Goal: Download file/media

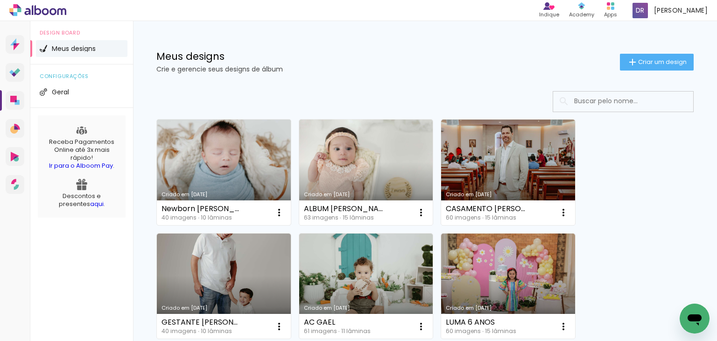
scroll to position [47, 0]
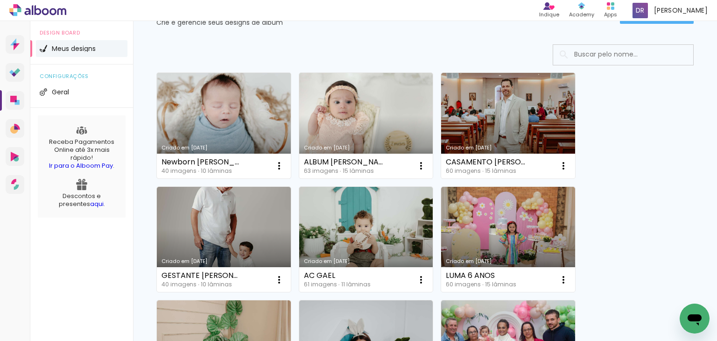
click at [234, 94] on link "Criado em [DATE]" at bounding box center [224, 126] width 134 height 106
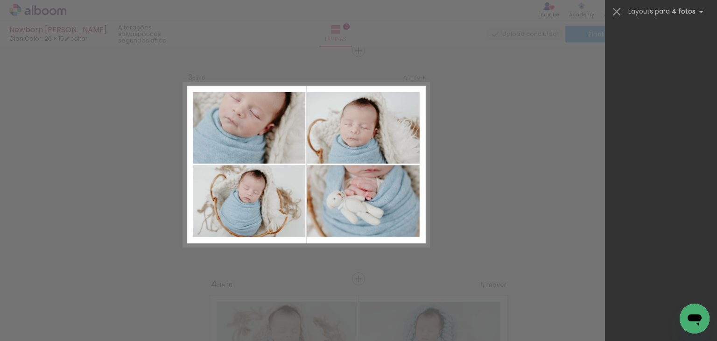
scroll to position [5604, 0]
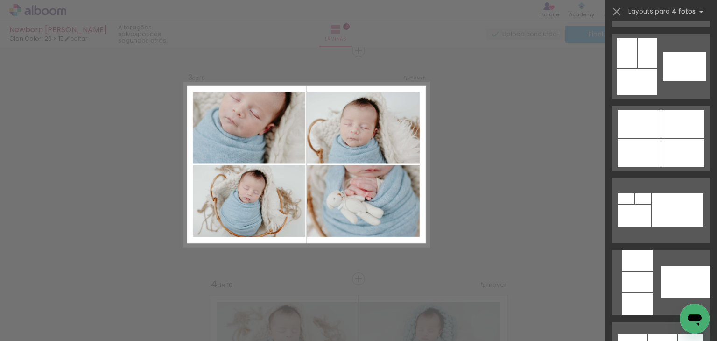
click at [655, 145] on div at bounding box center [639, 153] width 42 height 28
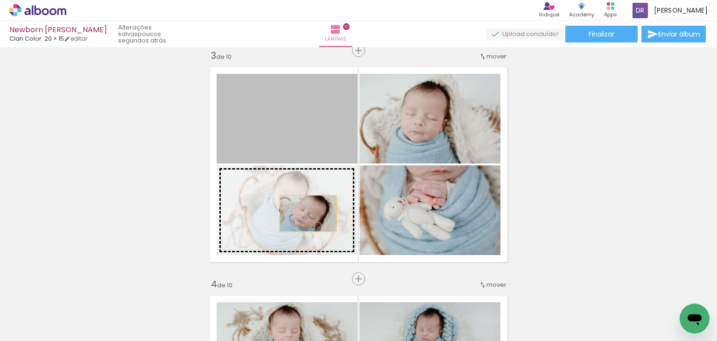
drag, startPoint x: 309, startPoint y: 135, endPoint x: 304, endPoint y: 218, distance: 83.3
click at [0, 0] on slot at bounding box center [0, 0] width 0 height 0
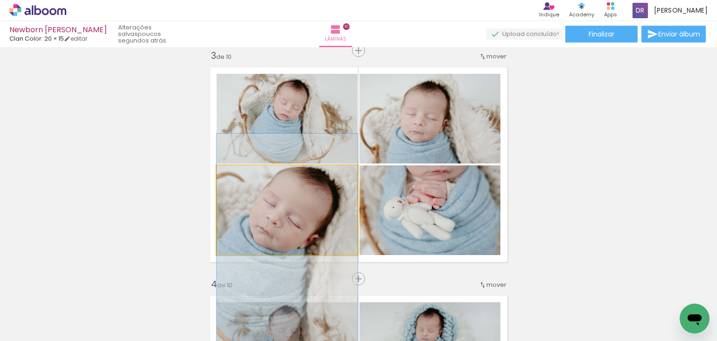
drag, startPoint x: 339, startPoint y: 215, endPoint x: 341, endPoint y: 241, distance: 26.3
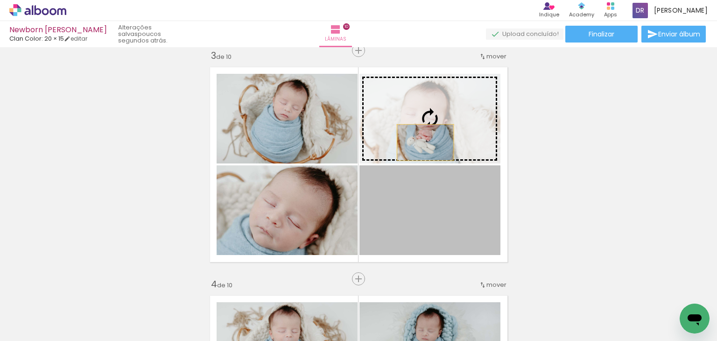
drag, startPoint x: 432, startPoint y: 215, endPoint x: 422, endPoint y: 138, distance: 77.7
click at [0, 0] on slot at bounding box center [0, 0] width 0 height 0
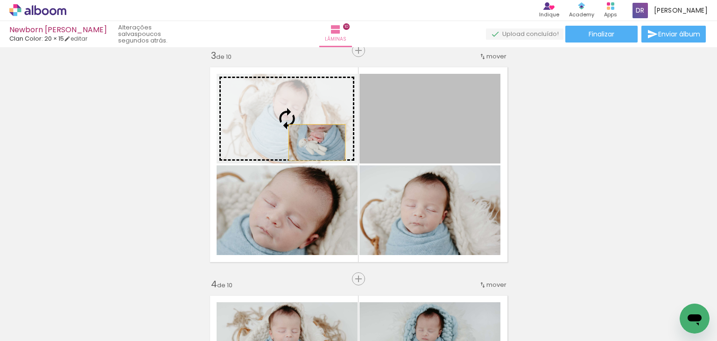
drag, startPoint x: 426, startPoint y: 131, endPoint x: 313, endPoint y: 142, distance: 113.6
click at [0, 0] on slot at bounding box center [0, 0] width 0 height 0
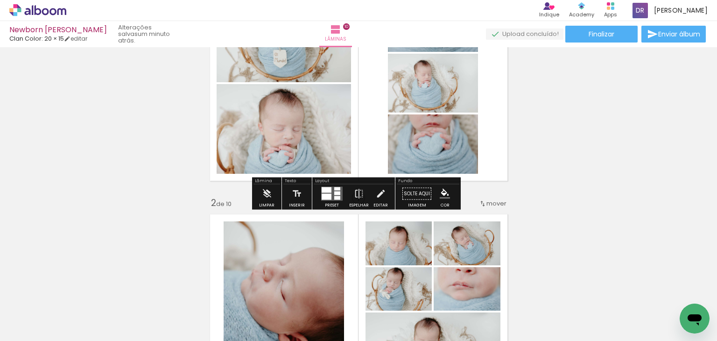
scroll to position [140, 0]
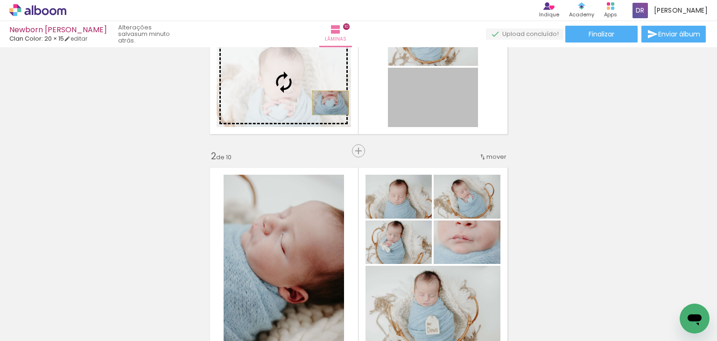
drag, startPoint x: 437, startPoint y: 101, endPoint x: 327, endPoint y: 103, distance: 110.2
click at [0, 0] on slot at bounding box center [0, 0] width 0 height 0
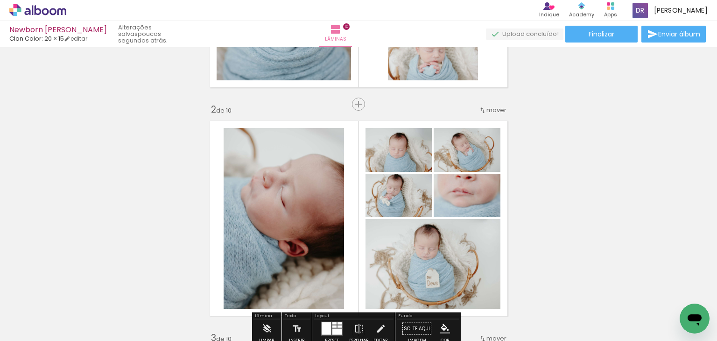
scroll to position [234, 0]
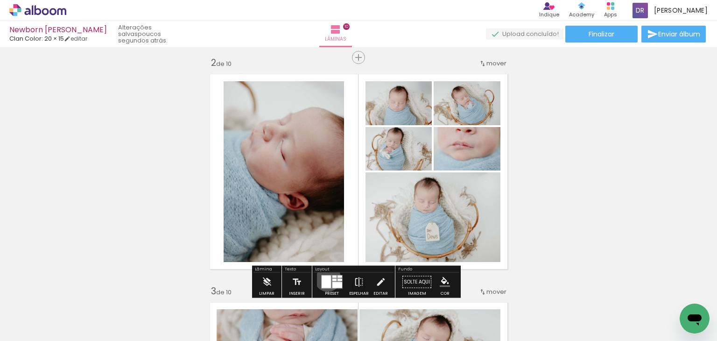
click at [326, 278] on div at bounding box center [326, 282] width 9 height 13
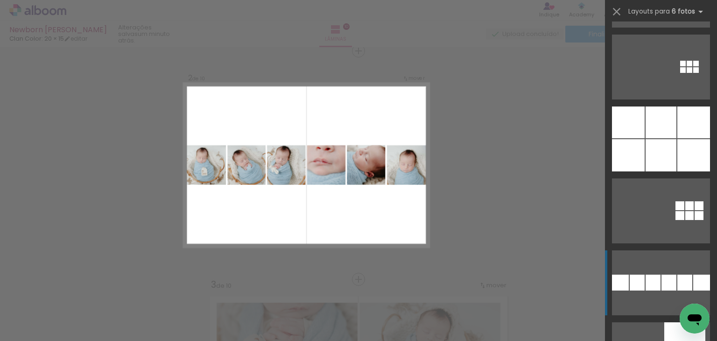
scroll to position [28022, 0]
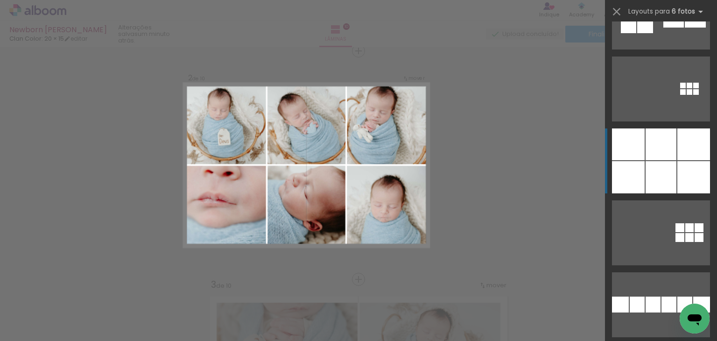
click at [672, 147] on div at bounding box center [661, 144] width 31 height 32
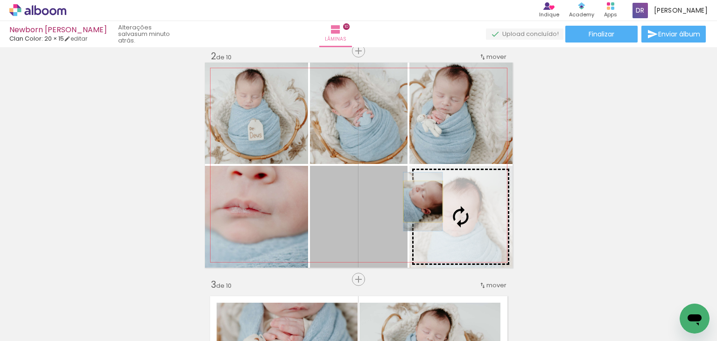
drag, startPoint x: 349, startPoint y: 201, endPoint x: 419, endPoint y: 201, distance: 70.1
click at [0, 0] on slot at bounding box center [0, 0] width 0 height 0
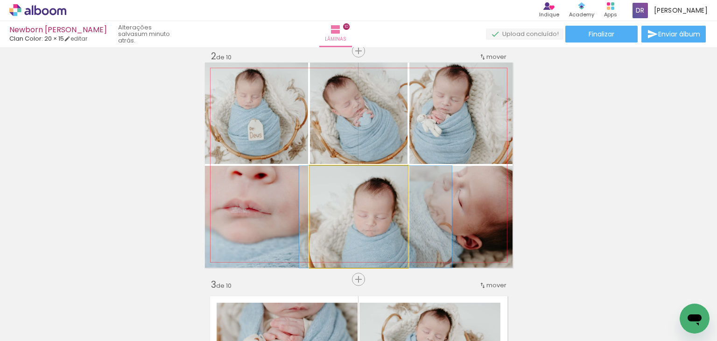
drag, startPoint x: 374, startPoint y: 217, endPoint x: 390, endPoint y: 213, distance: 17.2
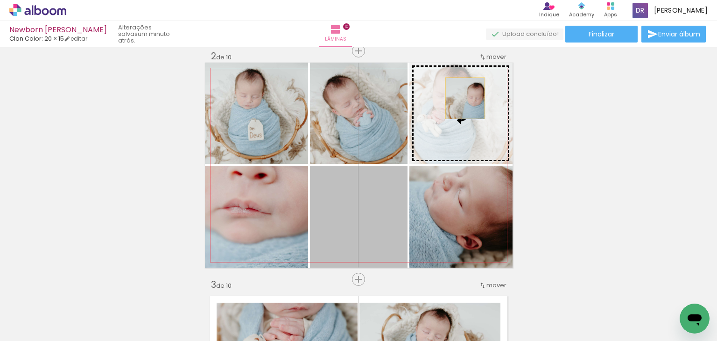
drag, startPoint x: 390, startPoint y: 213, endPoint x: 461, endPoint y: 98, distance: 135.4
click at [0, 0] on slot at bounding box center [0, 0] width 0 height 0
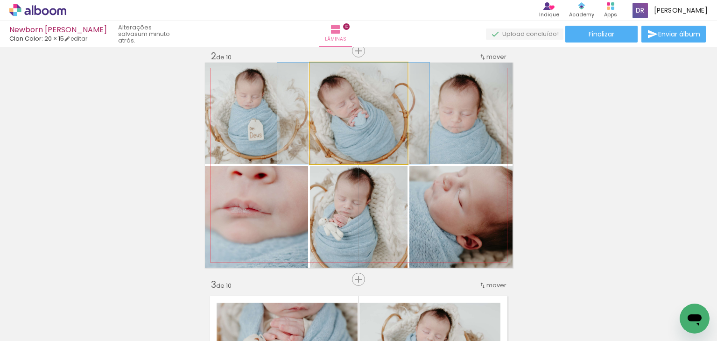
drag, startPoint x: 345, startPoint y: 134, endPoint x: 340, endPoint y: 135, distance: 5.5
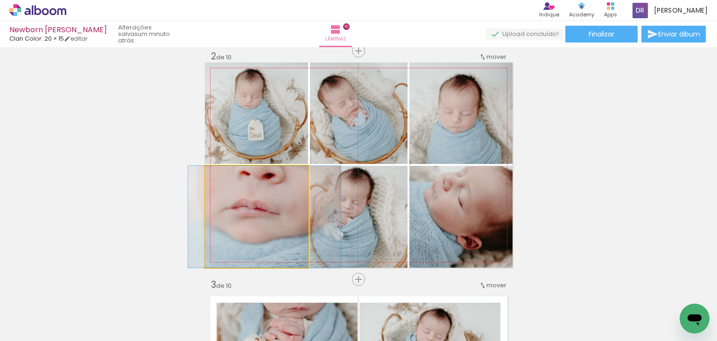
drag, startPoint x: 267, startPoint y: 219, endPoint x: 275, endPoint y: 220, distance: 8.1
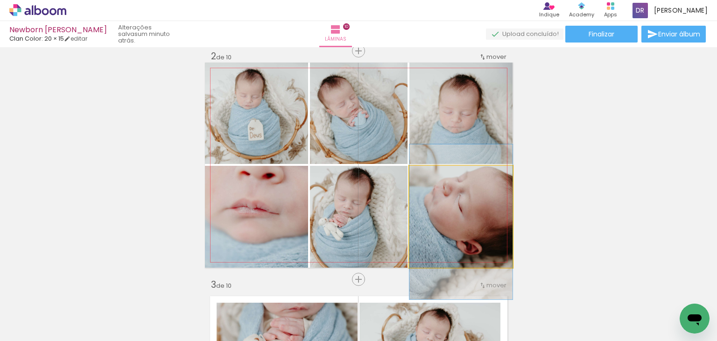
drag, startPoint x: 454, startPoint y: 212, endPoint x: 448, endPoint y: 218, distance: 7.6
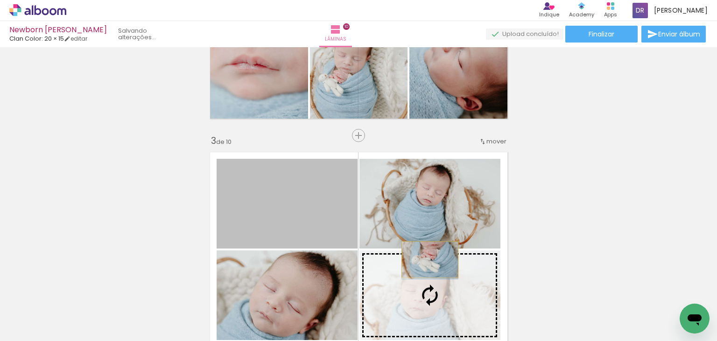
scroll to position [333, 0]
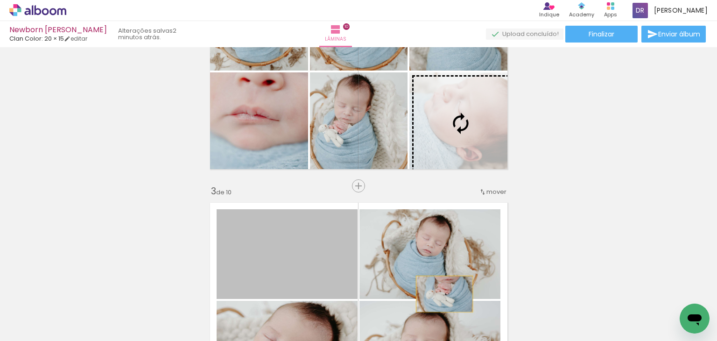
drag, startPoint x: 303, startPoint y: 145, endPoint x: 441, endPoint y: 154, distance: 138.1
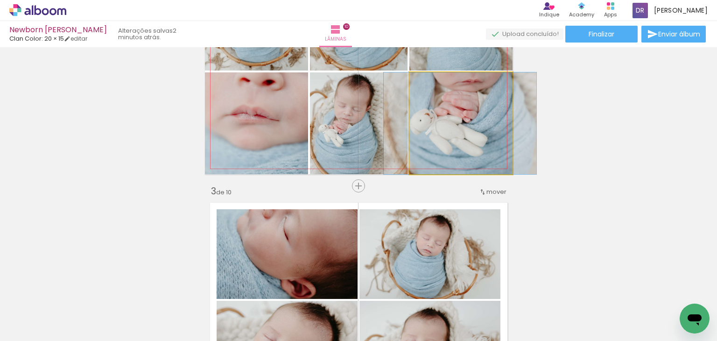
drag, startPoint x: 440, startPoint y: 143, endPoint x: 440, endPoint y: 148, distance: 4.7
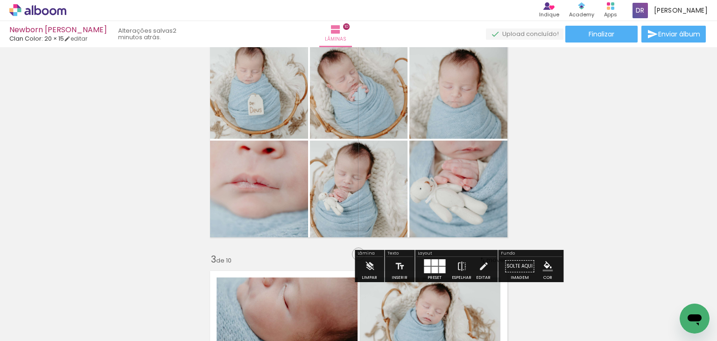
scroll to position [240, 0]
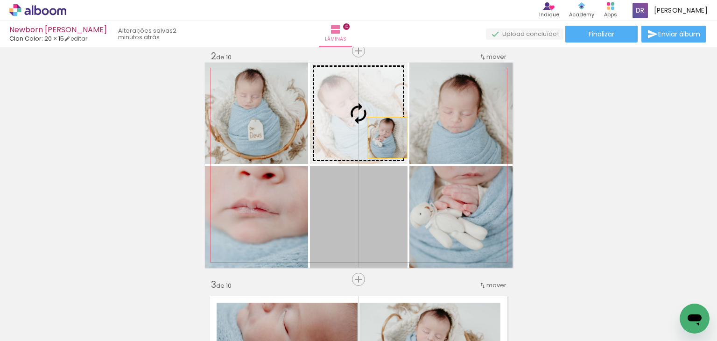
drag, startPoint x: 381, startPoint y: 204, endPoint x: 384, endPoint y: 137, distance: 66.4
click at [0, 0] on slot at bounding box center [0, 0] width 0 height 0
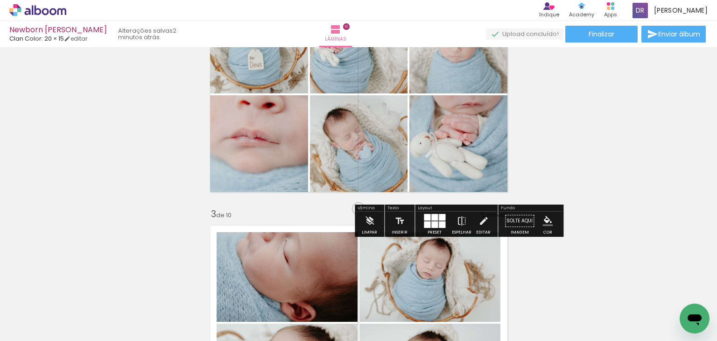
scroll to position [333, 0]
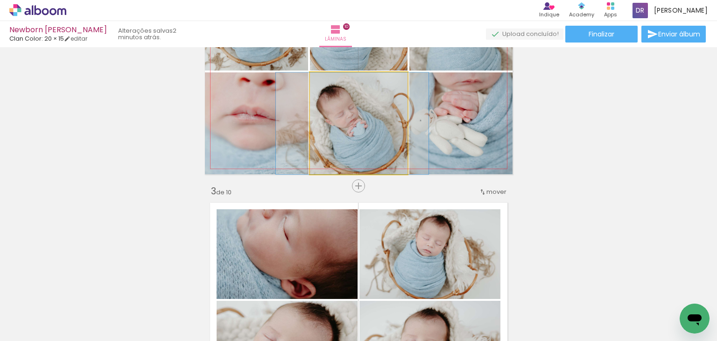
drag, startPoint x: 373, startPoint y: 127, endPoint x: 366, endPoint y: 127, distance: 6.6
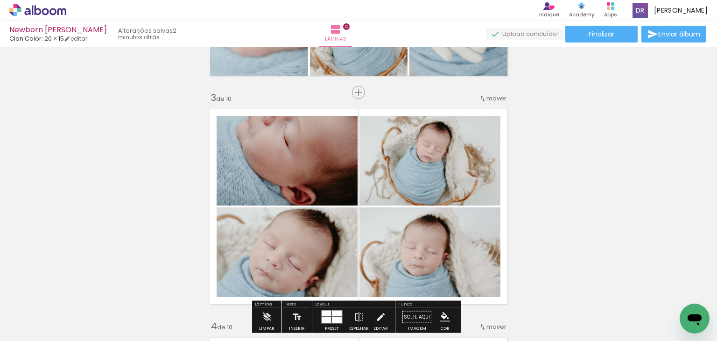
scroll to position [474, 0]
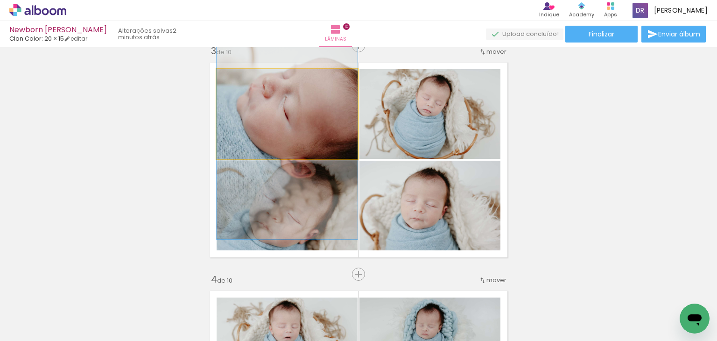
drag, startPoint x: 337, startPoint y: 98, endPoint x: 333, endPoint y: 118, distance: 19.9
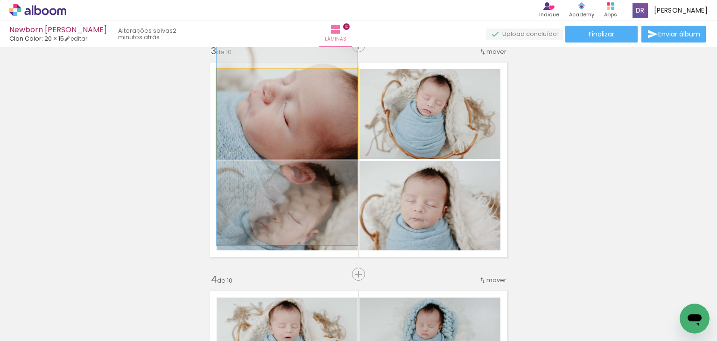
drag, startPoint x: 289, startPoint y: 122, endPoint x: 290, endPoint y: 127, distance: 4.7
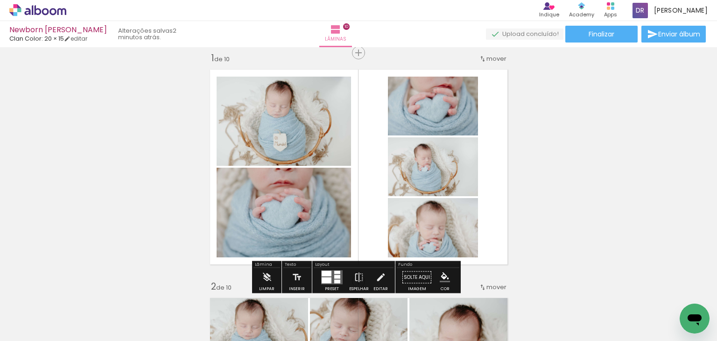
scroll to position [7, 0]
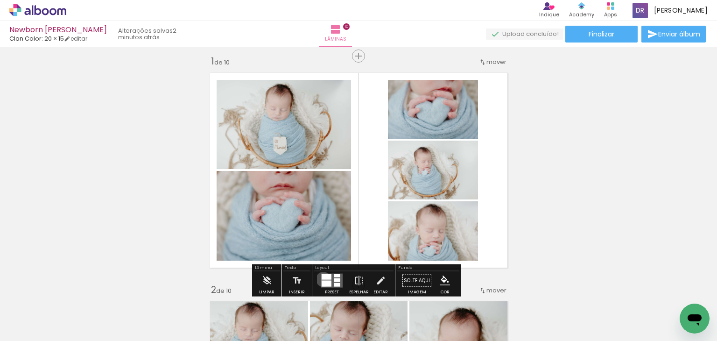
click at [322, 279] on div at bounding box center [327, 277] width 10 height 6
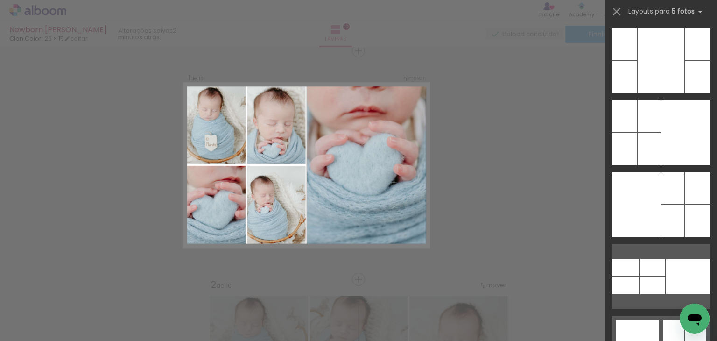
scroll to position [7146, 0]
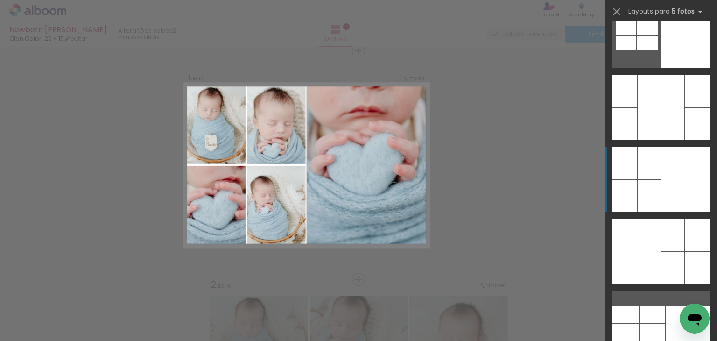
click at [680, 161] on div at bounding box center [686, 179] width 49 height 65
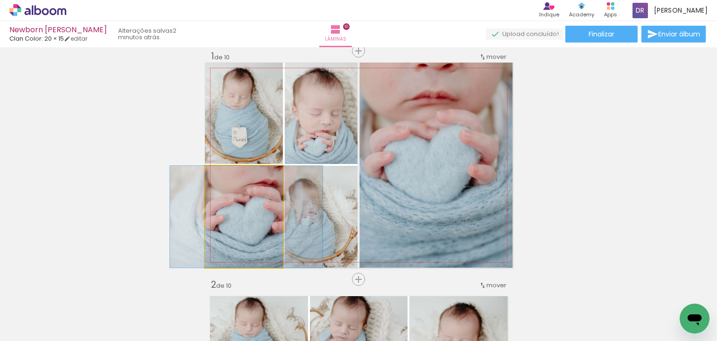
drag, startPoint x: 223, startPoint y: 227, endPoint x: 225, endPoint y: 235, distance: 8.7
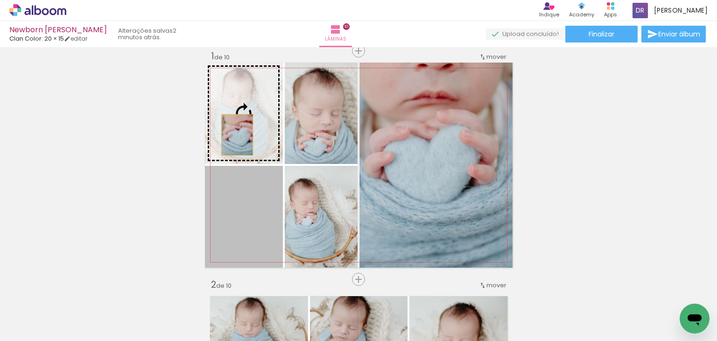
drag, startPoint x: 230, startPoint y: 231, endPoint x: 234, endPoint y: 135, distance: 96.3
click at [0, 0] on slot at bounding box center [0, 0] width 0 height 0
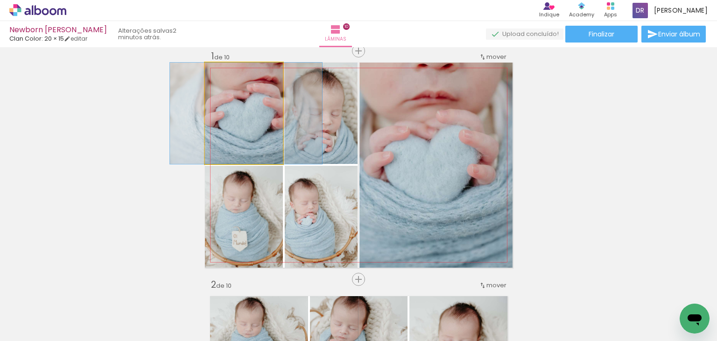
drag, startPoint x: 234, startPoint y: 135, endPoint x: 236, endPoint y: 141, distance: 6.9
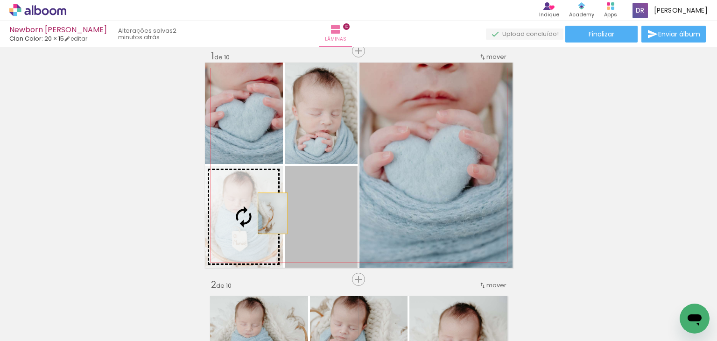
drag, startPoint x: 334, startPoint y: 221, endPoint x: 269, endPoint y: 213, distance: 65.9
click at [0, 0] on slot at bounding box center [0, 0] width 0 height 0
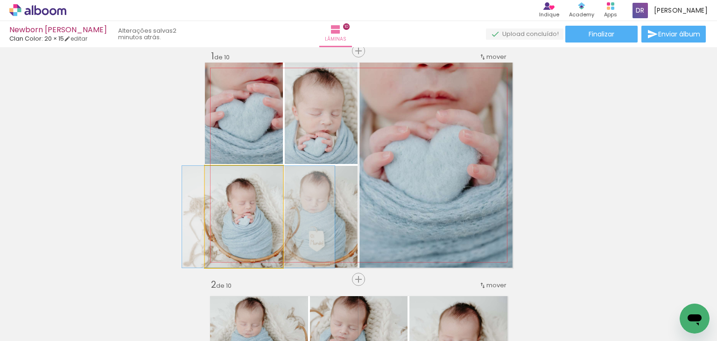
drag, startPoint x: 255, startPoint y: 212, endPoint x: 275, endPoint y: 209, distance: 19.8
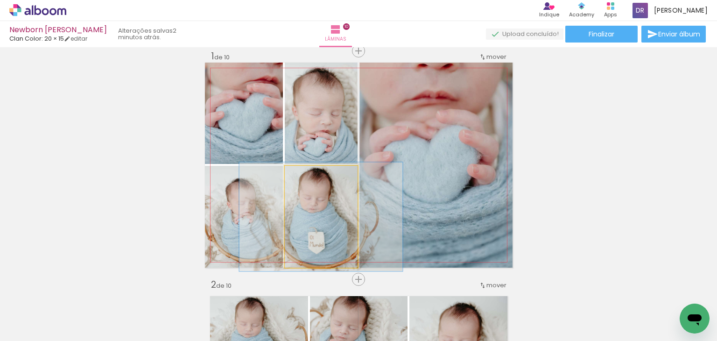
type paper-slider "107"
click at [310, 174] on div at bounding box center [308, 175] width 15 height 15
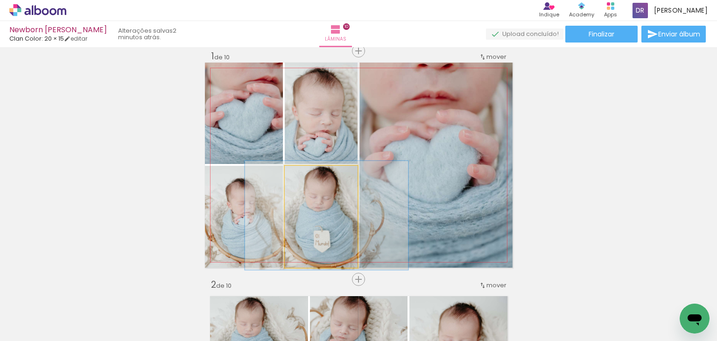
drag, startPoint x: 330, startPoint y: 203, endPoint x: 335, endPoint y: 202, distance: 5.8
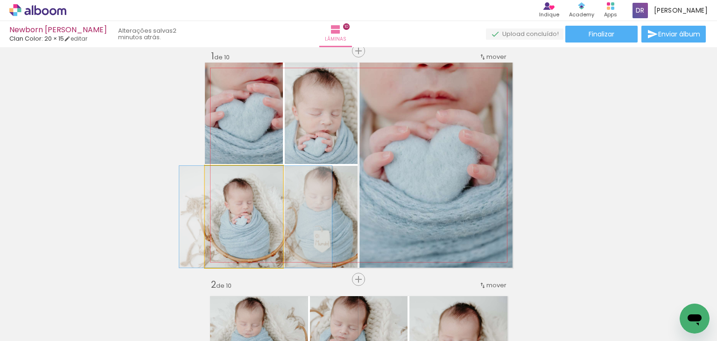
drag, startPoint x: 245, startPoint y: 193, endPoint x: 243, endPoint y: 189, distance: 4.8
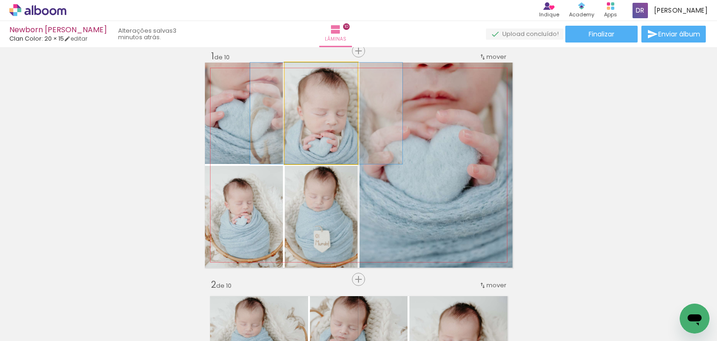
drag, startPoint x: 298, startPoint y: 111, endPoint x: 304, endPoint y: 106, distance: 6.9
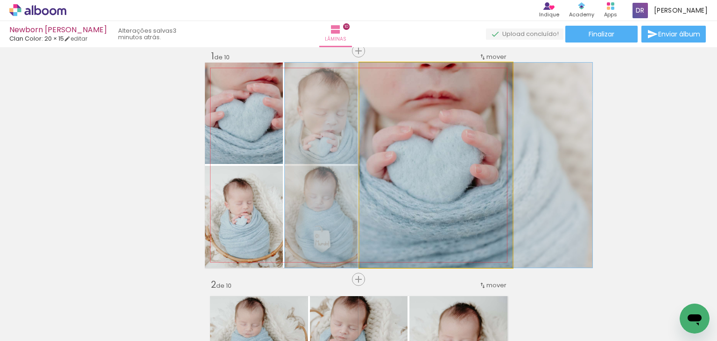
drag, startPoint x: 430, startPoint y: 166, endPoint x: 432, endPoint y: 181, distance: 15.2
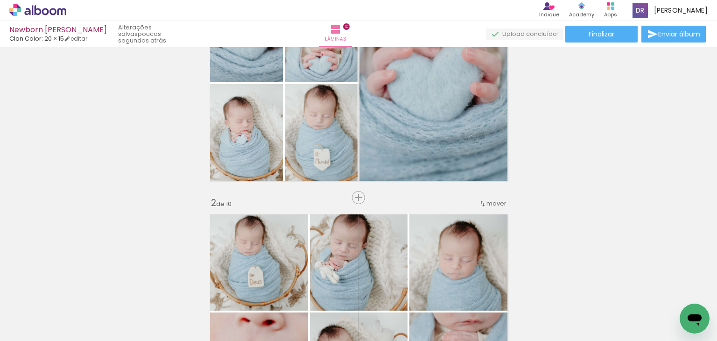
scroll to position [0, 0]
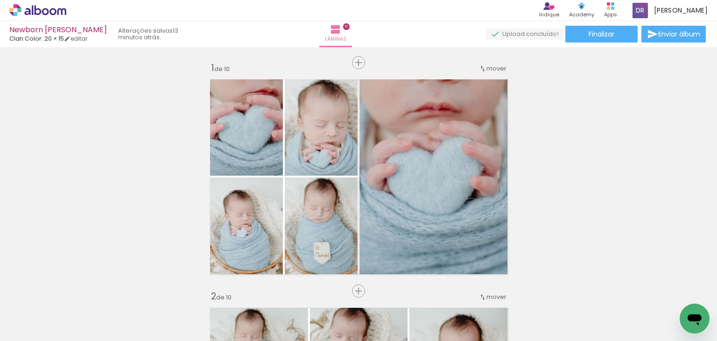
scroll to position [7146, 0]
click at [592, 34] on span "Finalizar" at bounding box center [602, 34] width 26 height 7
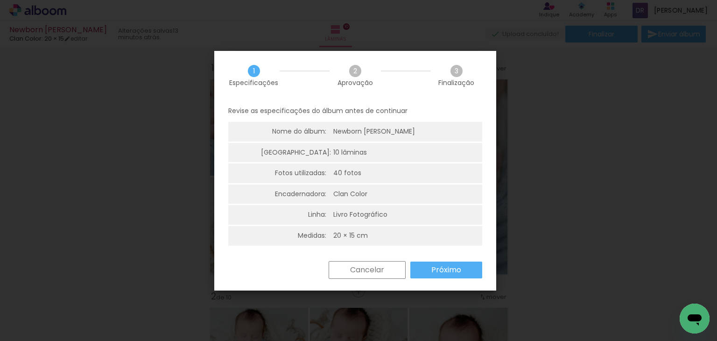
click at [462, 269] on paper-button "Próximo" at bounding box center [447, 270] width 72 height 17
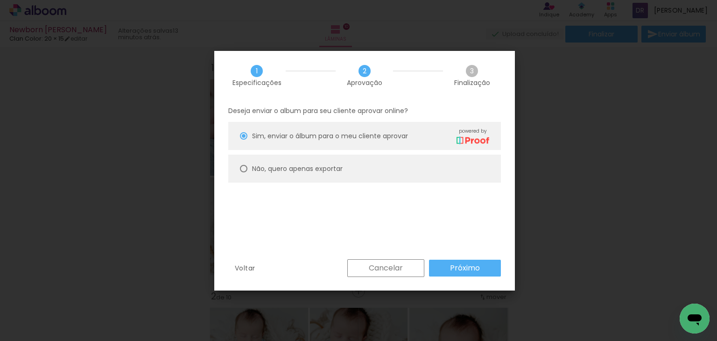
drag, startPoint x: 256, startPoint y: 163, endPoint x: 275, endPoint y: 166, distance: 19.1
click at [258, 163] on paper-radio-button "Não, quero apenas exportar" at bounding box center [364, 169] width 273 height 28
type paper-radio-button "on"
click at [494, 267] on paper-button "Próximo" at bounding box center [465, 268] width 72 height 17
type input "Alta, 300 DPI"
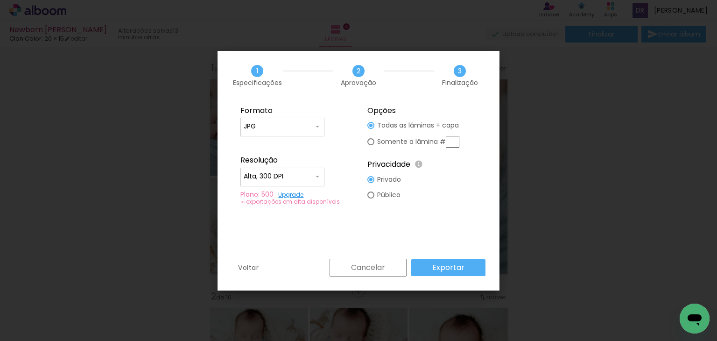
click at [463, 260] on paper-button "Exportar" at bounding box center [448, 267] width 74 height 17
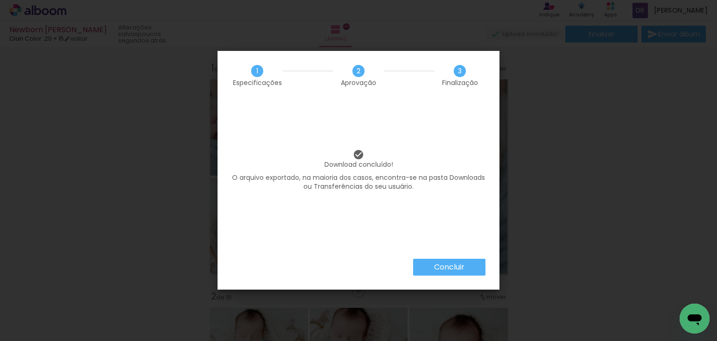
click at [462, 258] on div "Download concluído! O arquivo exportado, na maioria dos casos, encontra-se na p…" at bounding box center [359, 179] width 282 height 159
click at [0, 0] on slot "Concluir" at bounding box center [0, 0] width 0 height 0
